Goal: Use online tool/utility: Utilize a website feature to perform a specific function

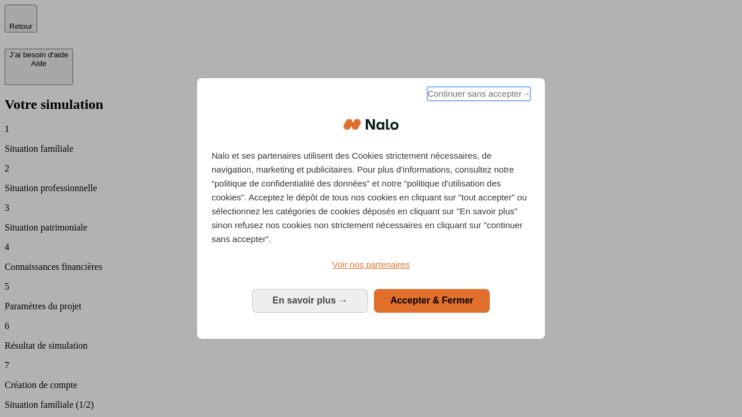
click at [477, 96] on span "Continuer sans accepter →" at bounding box center [478, 94] width 103 height 14
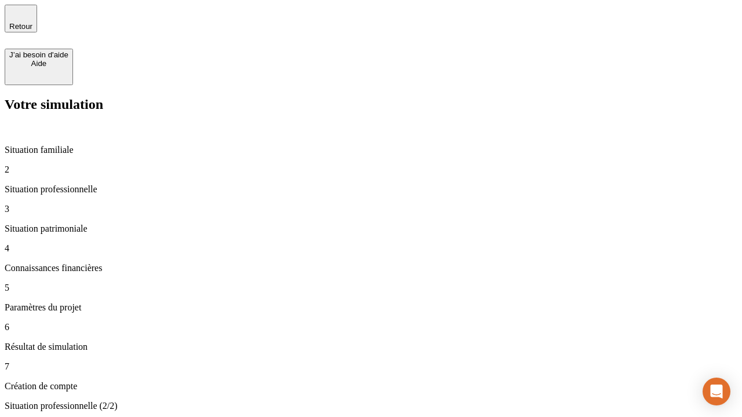
type input "30 000"
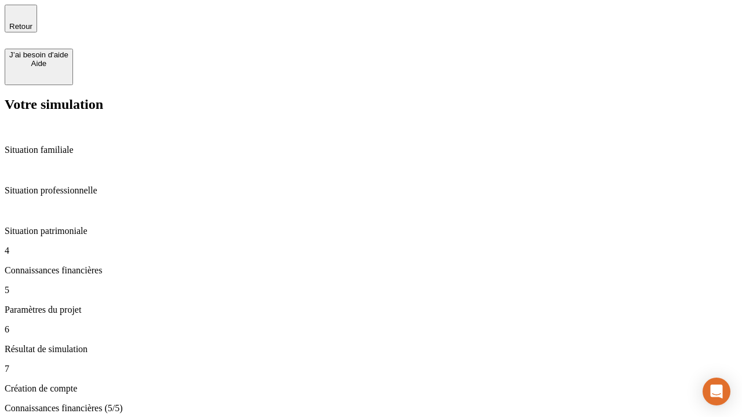
type input "25"
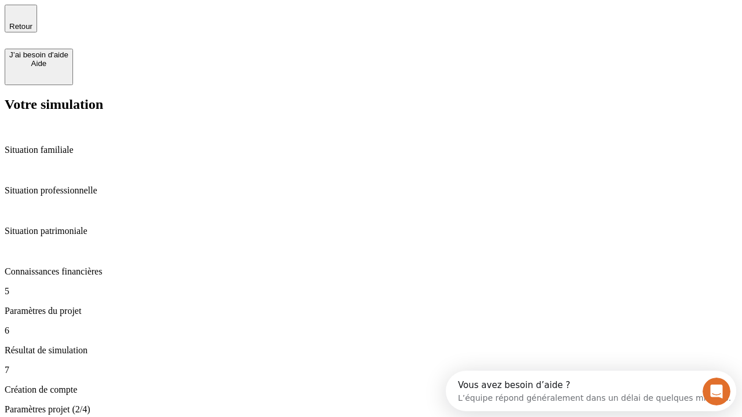
type input "5"
type input "1 000"
type input "640"
